Goal: Navigation & Orientation: Find specific page/section

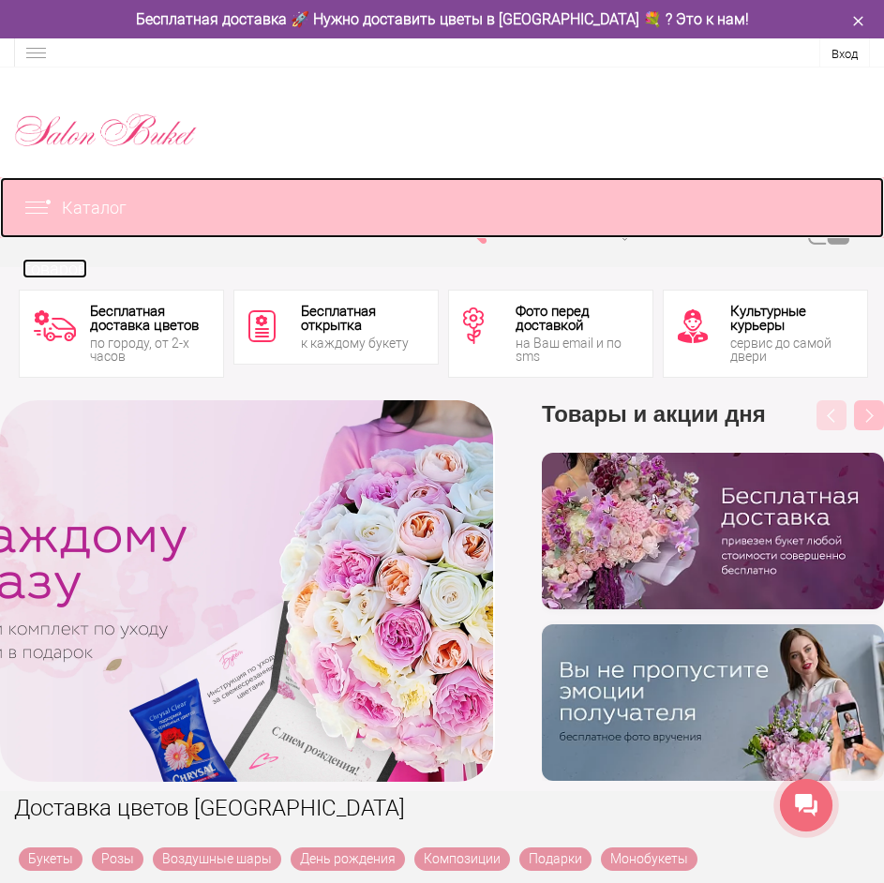
click at [37, 198] on link "Каталог товаров" at bounding box center [442, 207] width 884 height 61
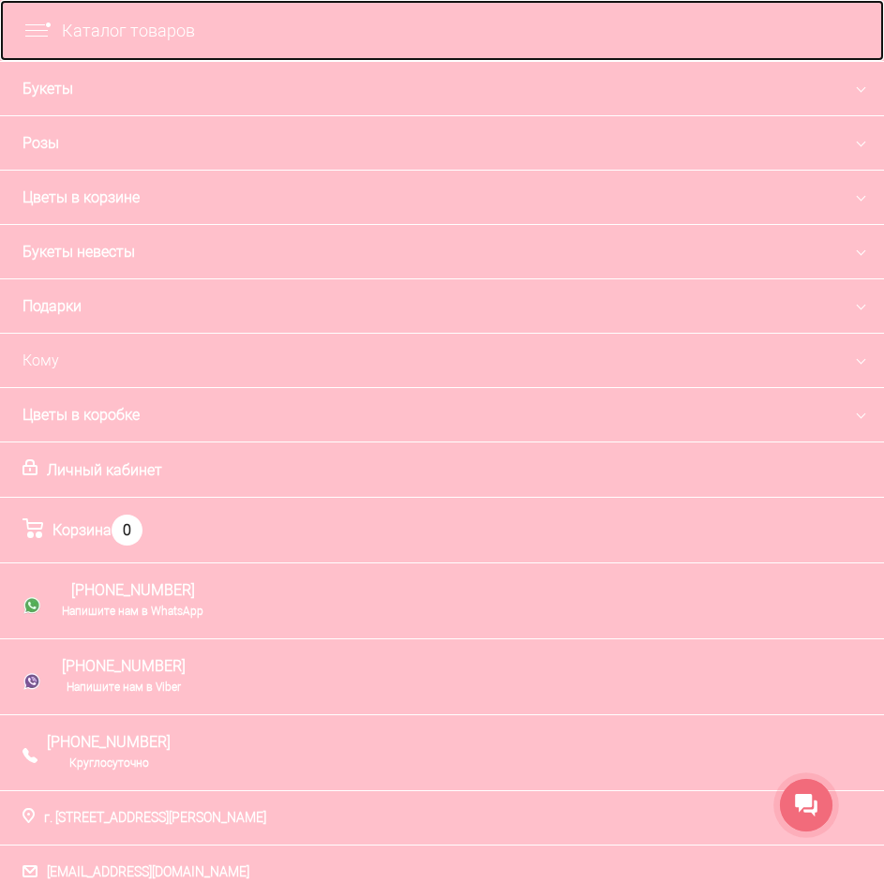
click at [37, 32] on img at bounding box center [41, 30] width 39 height 17
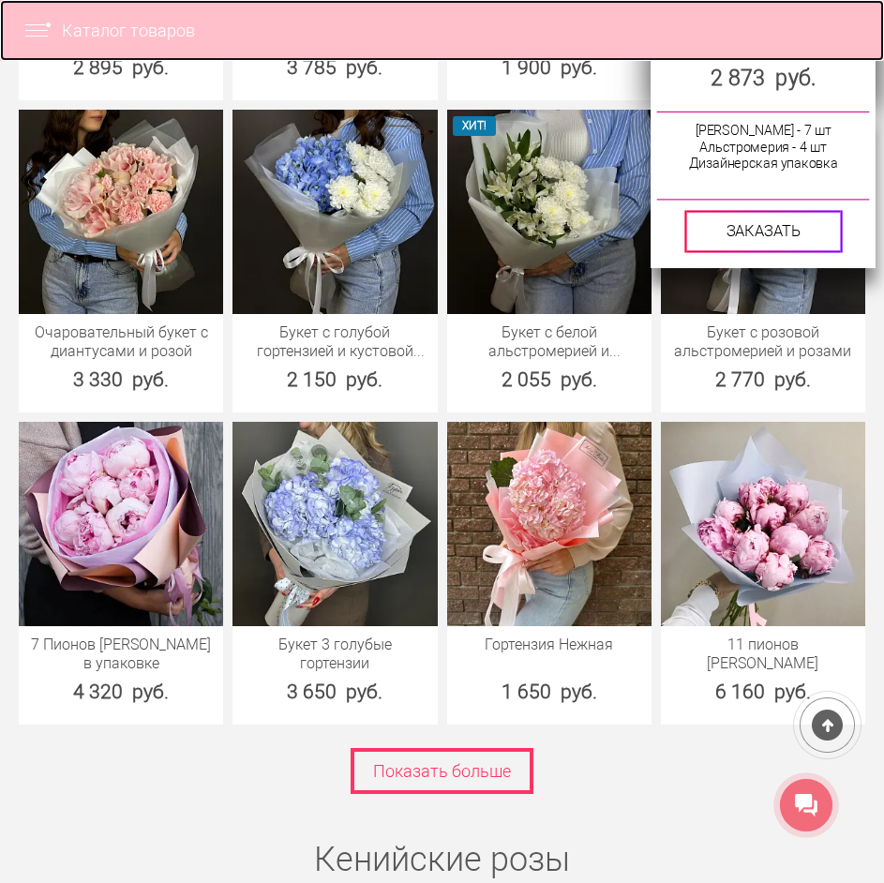
scroll to position [2155, 0]
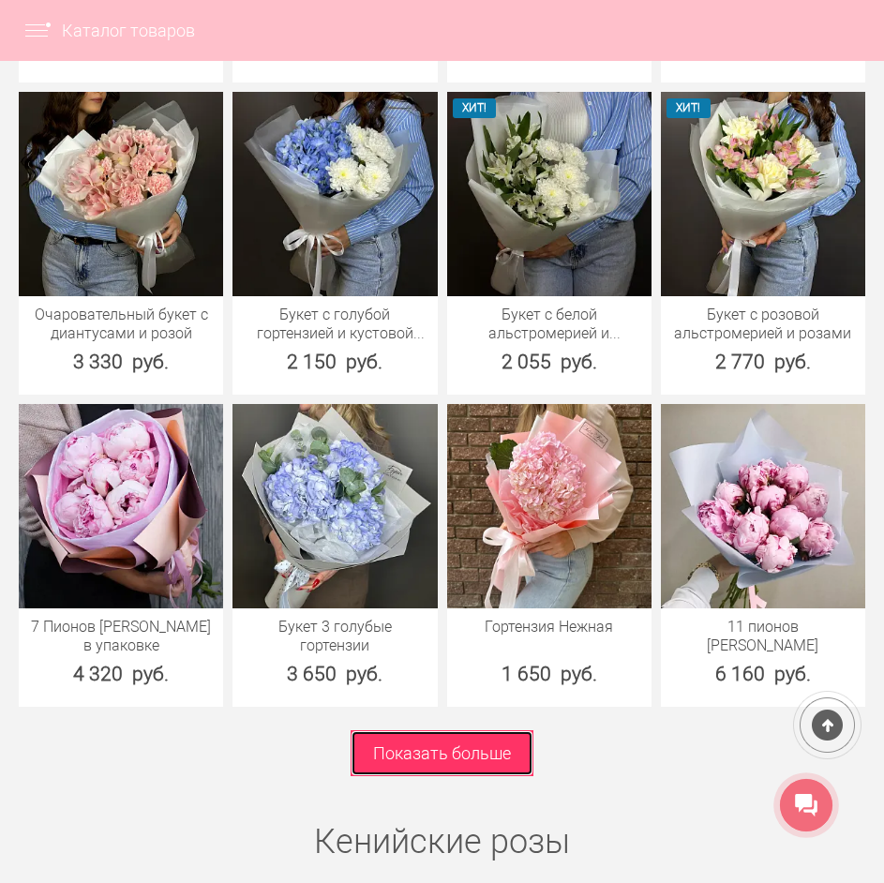
click at [409, 752] on link "Показать больше" at bounding box center [441, 753] width 183 height 46
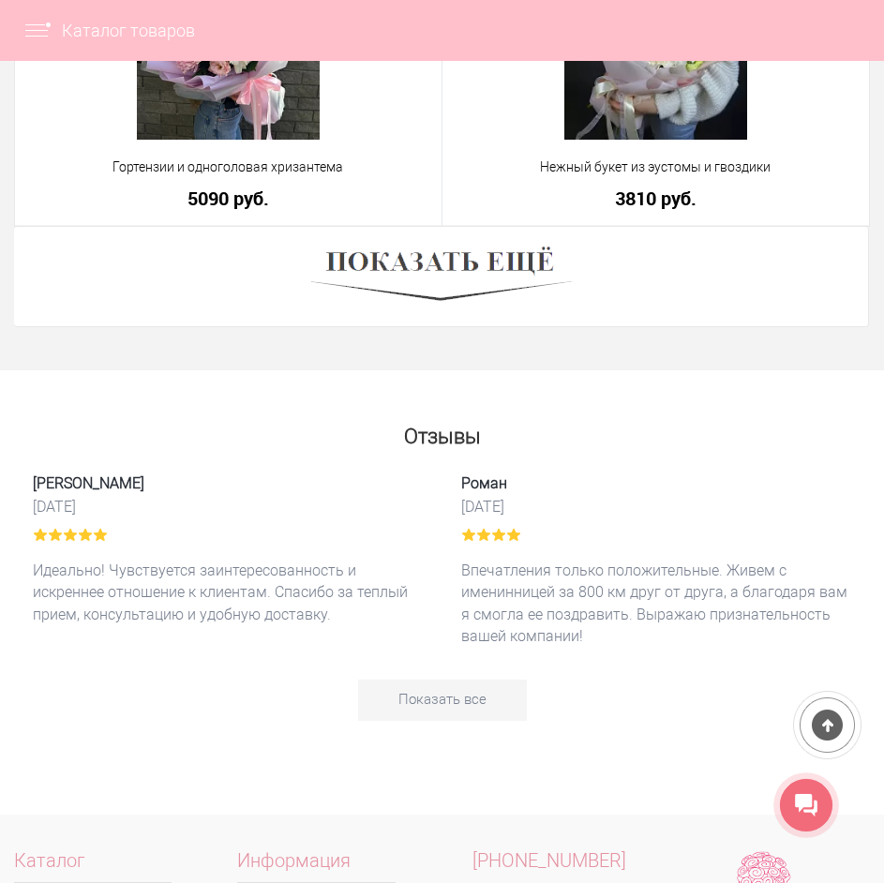
scroll to position [7027, 0]
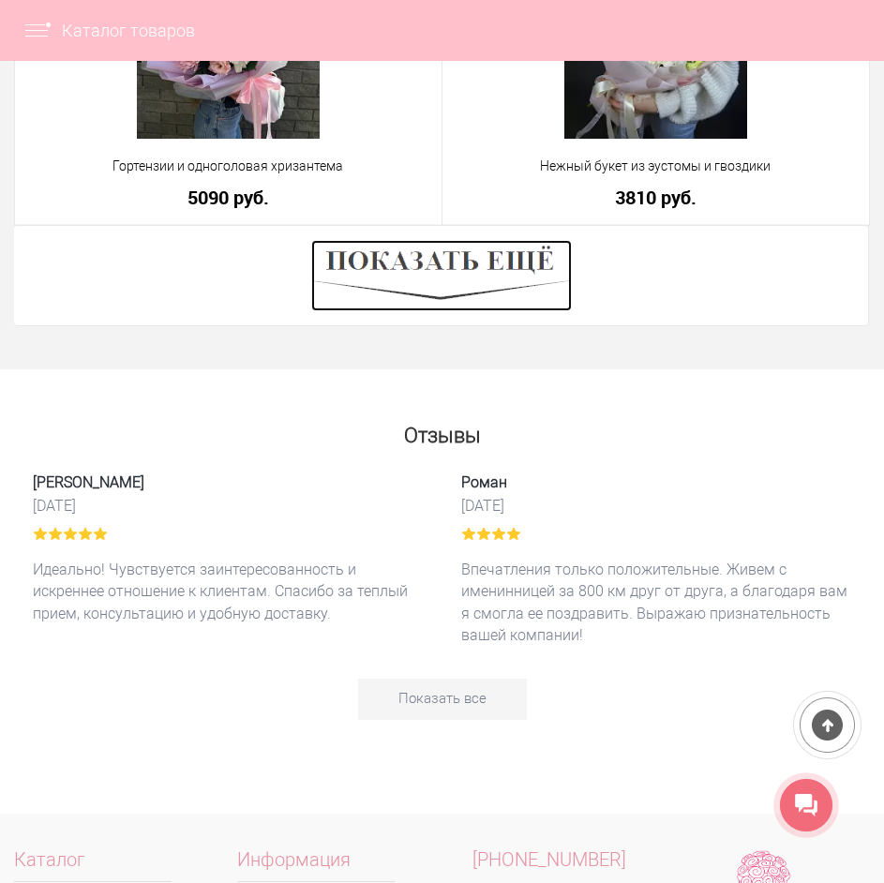
click at [471, 294] on img at bounding box center [441, 275] width 260 height 71
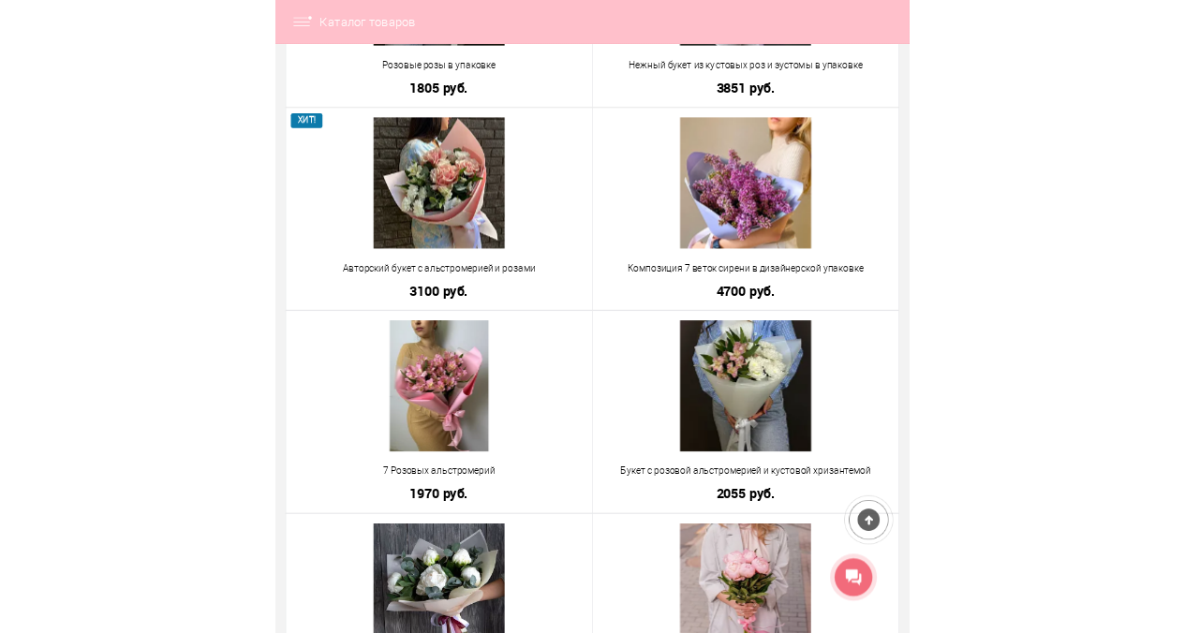
scroll to position [8891, 0]
